Goal: Information Seeking & Learning: Check status

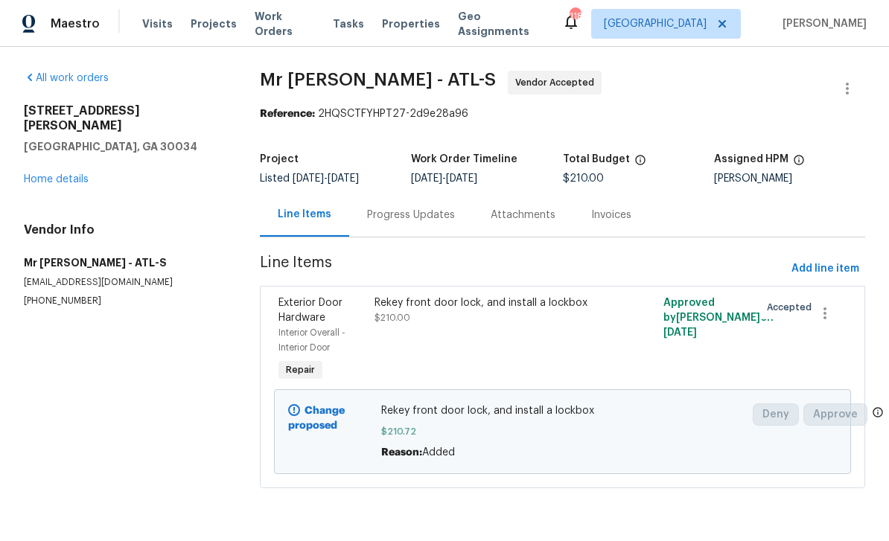
click at [430, 222] on div "Progress Updates" at bounding box center [411, 215] width 88 height 15
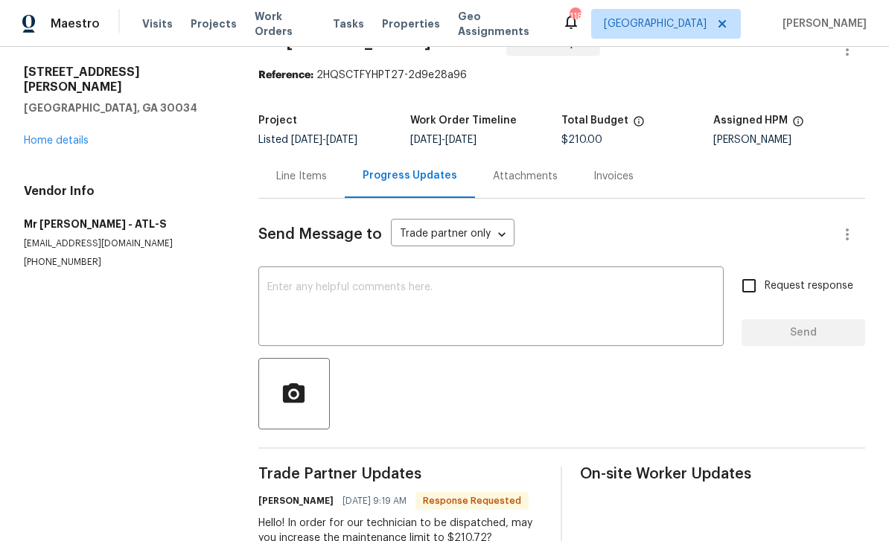
scroll to position [38, 0]
click at [449, 305] on textarea at bounding box center [490, 309] width 447 height 52
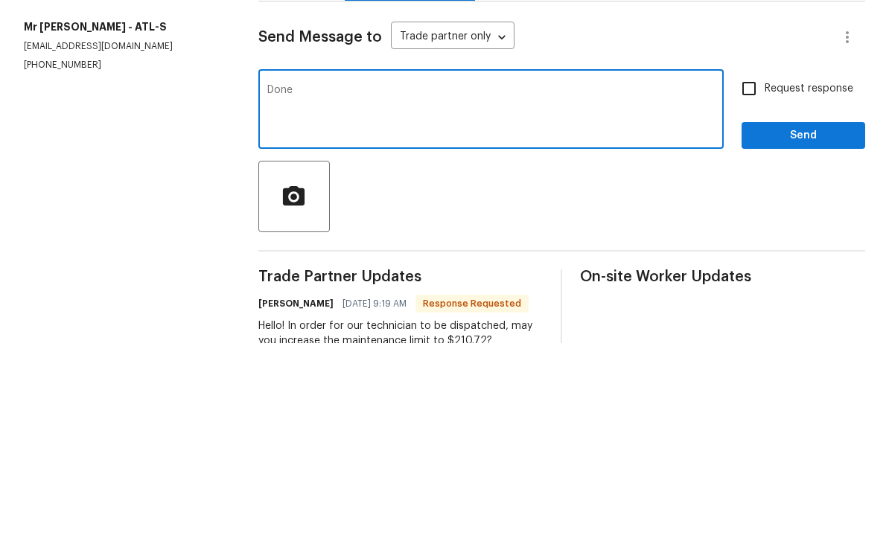
type textarea "Done"
click at [754, 271] on input "Request response" at bounding box center [748, 286] width 31 height 31
checkbox input "true"
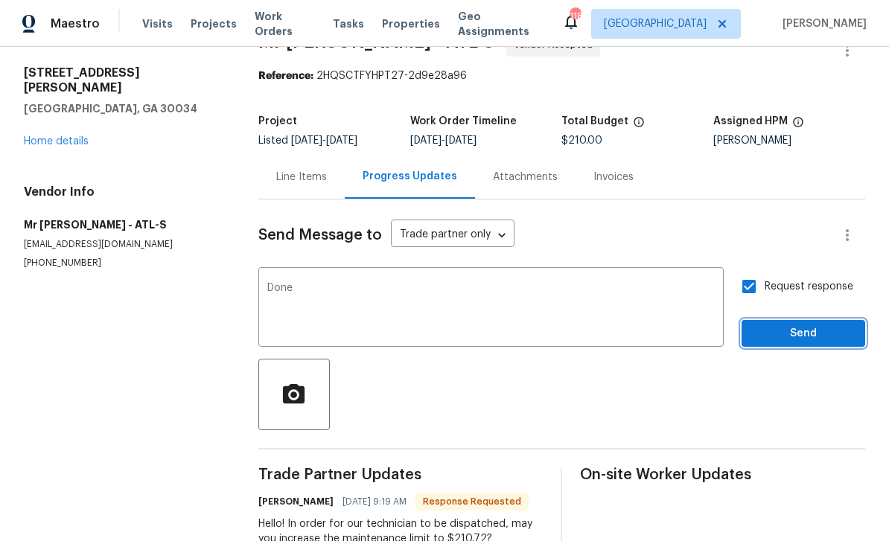
click at [797, 325] on span "Send" at bounding box center [803, 334] width 100 height 19
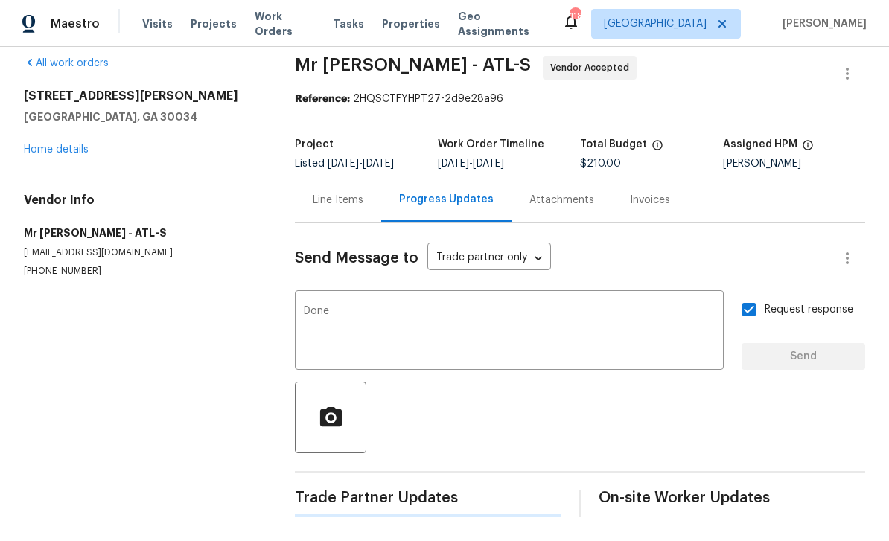
scroll to position [0, 0]
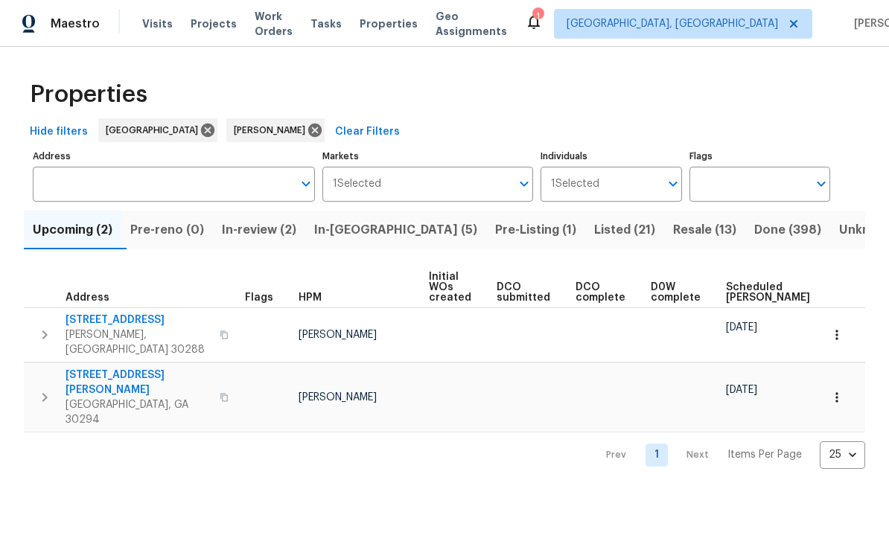
click at [392, 233] on span "In-reno (5)" at bounding box center [395, 230] width 163 height 21
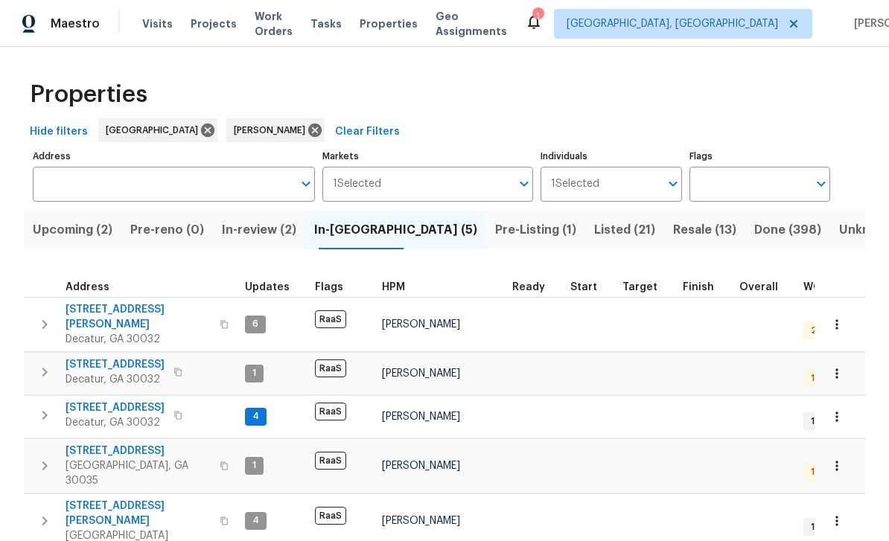
click at [486, 243] on button "Pre-Listing (1)" at bounding box center [535, 230] width 99 height 39
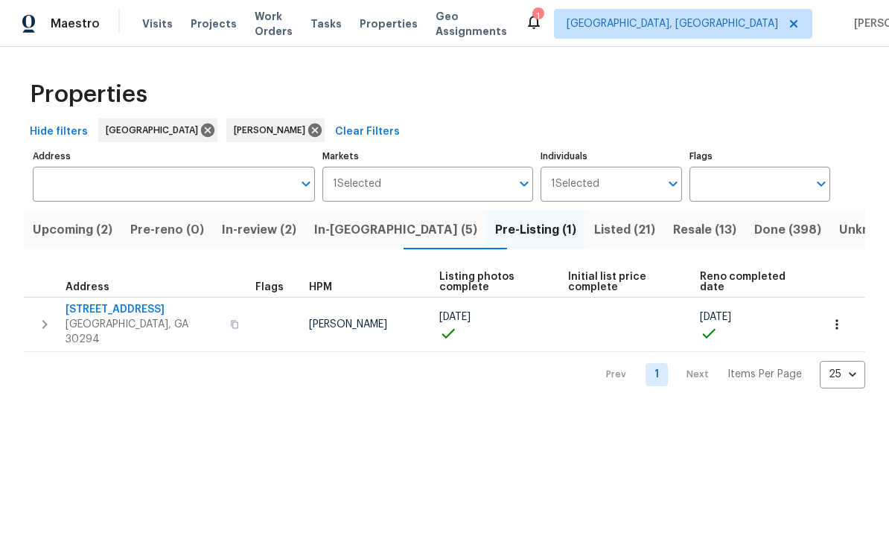
click at [338, 235] on span "In-reno (5)" at bounding box center [395, 230] width 163 height 21
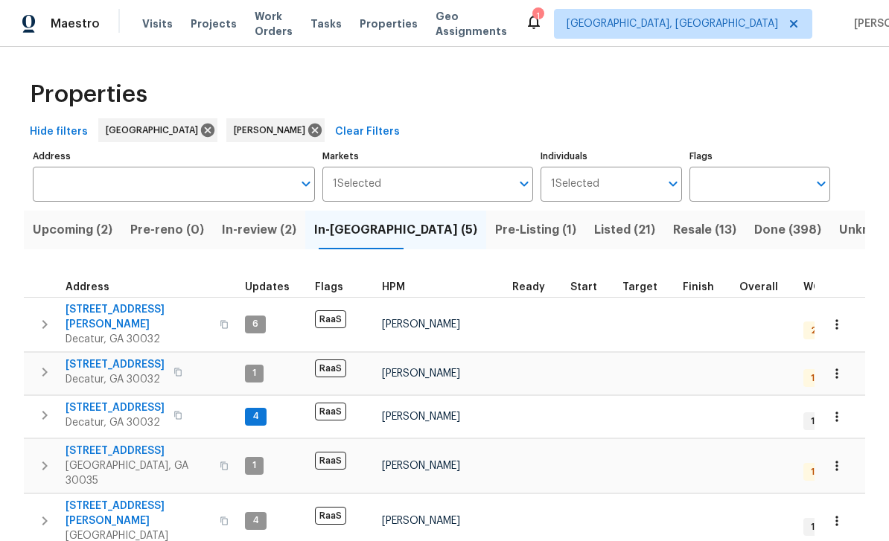
click at [118, 317] on span "3517 Hyland Dr" at bounding box center [138, 317] width 145 height 30
click at [278, 237] on span "In-review (2)" at bounding box center [259, 230] width 74 height 21
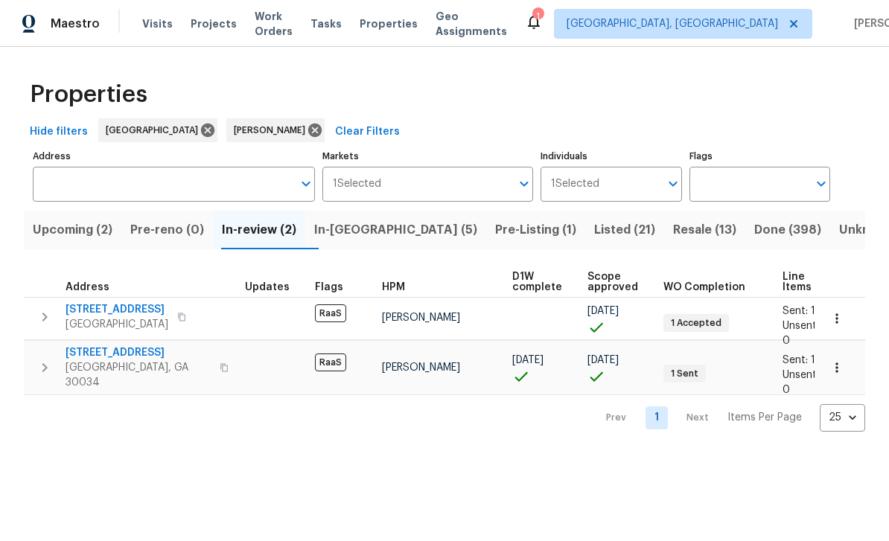
click at [168, 312] on span "2957 Browns Mill Rd SE" at bounding box center [117, 309] width 103 height 15
click at [384, 231] on span "In-reno (5)" at bounding box center [395, 230] width 163 height 21
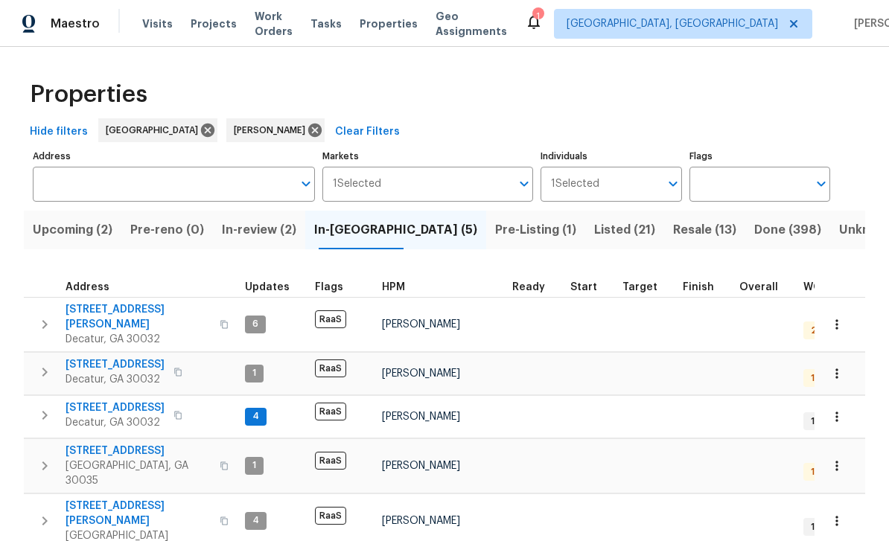
click at [135, 444] on span "2183 Ramblewood Cir" at bounding box center [138, 451] width 145 height 15
click at [486, 242] on button "Pre-Listing (1)" at bounding box center [535, 230] width 99 height 39
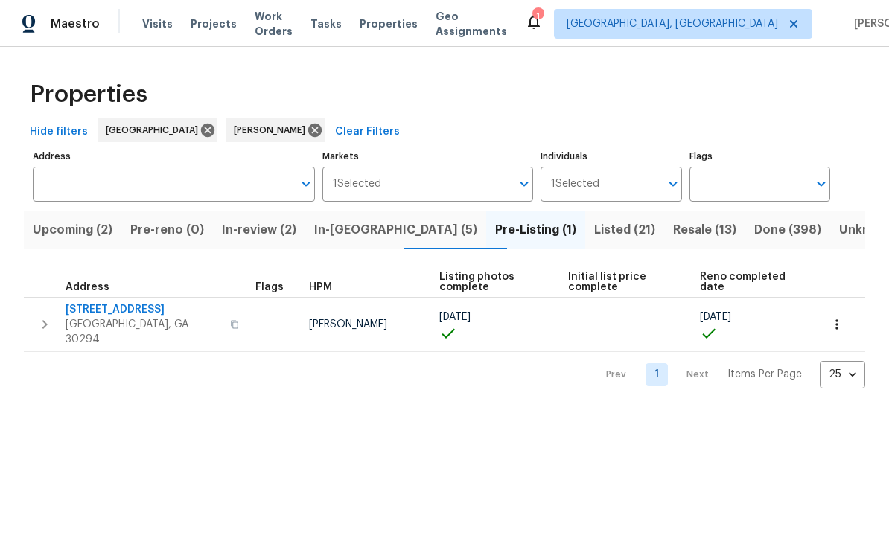
click at [673, 226] on span "Resale (13)" at bounding box center [704, 230] width 63 height 21
